Goal: Task Accomplishment & Management: Manage account settings

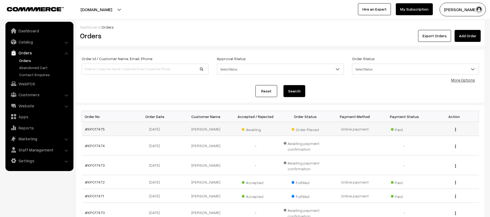
click at [94, 132] on td "#KP017475" at bounding box center [107, 129] width 50 height 14
click at [94, 130] on link "#KP017475" at bounding box center [95, 129] width 20 height 5
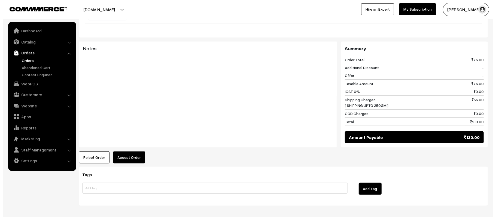
scroll to position [219, 0]
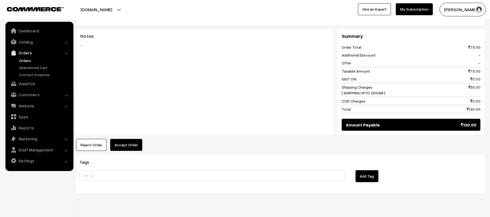
click at [82, 139] on button "Reject Order" at bounding box center [91, 145] width 30 height 12
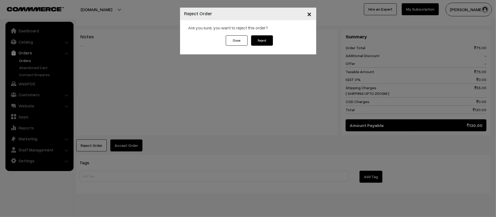
click at [277, 44] on div "Close Reject" at bounding box center [248, 42] width 59 height 15
click at [268, 42] on button "Reject" at bounding box center [262, 40] width 22 height 10
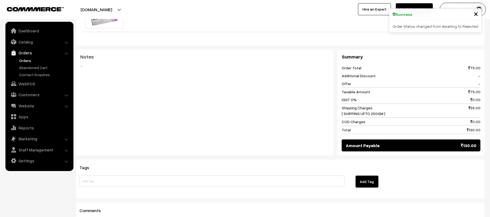
scroll to position [198, 0]
click at [129, 176] on input at bounding box center [211, 181] width 265 height 11
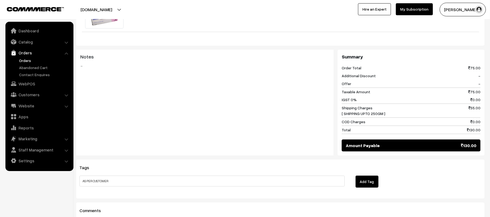
click at [362, 176] on button "Add Tag" at bounding box center [367, 182] width 23 height 12
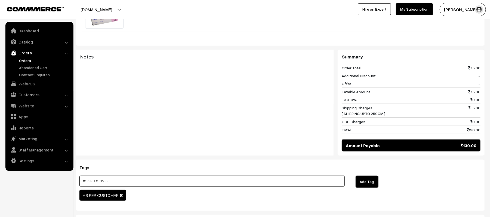
click at [150, 176] on input "AS PER CUSTOMER" at bounding box center [211, 181] width 265 height 11
type input "RFEFUND DONE"
click at [368, 176] on button "Add Tag" at bounding box center [367, 182] width 23 height 12
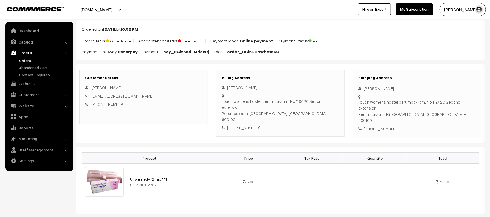
scroll to position [0, 0]
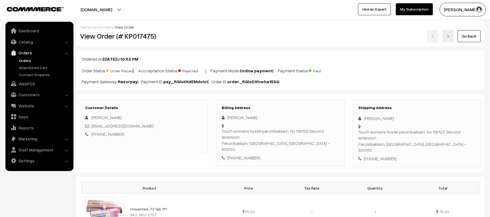
click at [23, 61] on link "Orders" at bounding box center [45, 61] width 54 height 6
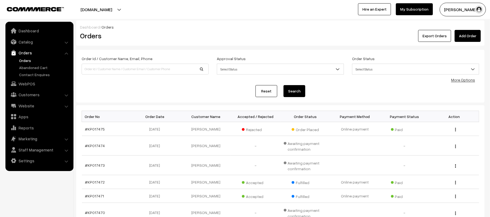
click at [168, 29] on div "Dashboard / Orders" at bounding box center [280, 27] width 401 height 6
click at [94, 146] on link "#KP017474" at bounding box center [95, 145] width 20 height 5
